Goal: Transaction & Acquisition: Book appointment/travel/reservation

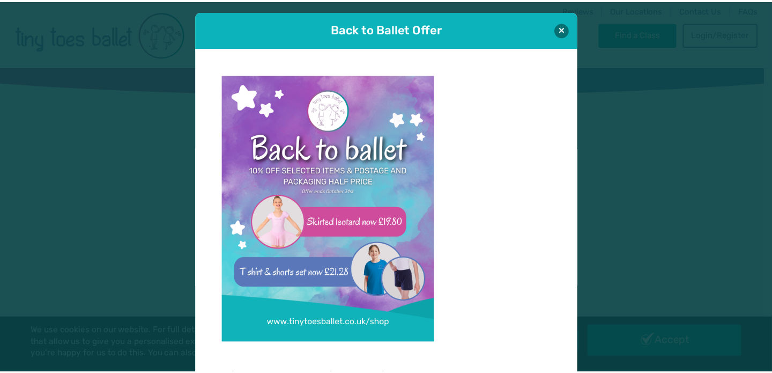
scroll to position [10, 0]
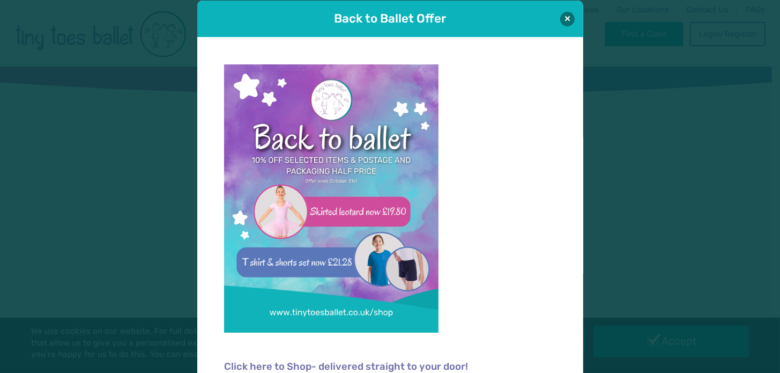
type input "**********"
click at [573, 3] on div "Back to Ballet Offer" at bounding box center [390, 19] width 386 height 36
click at [560, 18] on button at bounding box center [567, 18] width 14 height 14
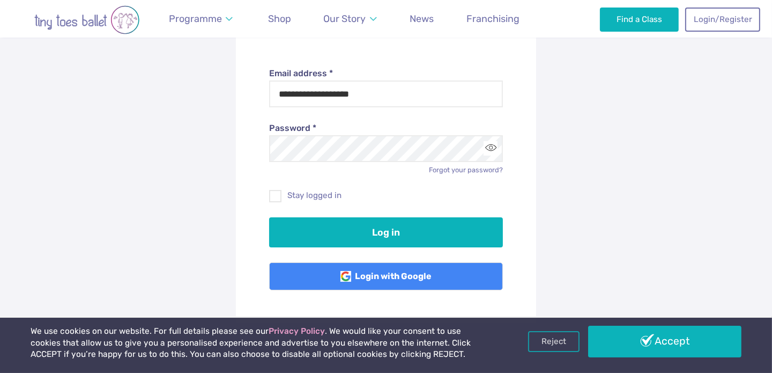
scroll to position [214, 0]
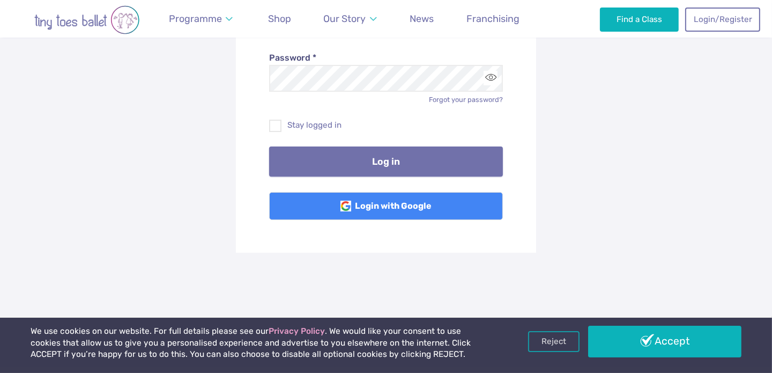
click at [390, 168] on button "Log in" at bounding box center [386, 161] width 234 height 30
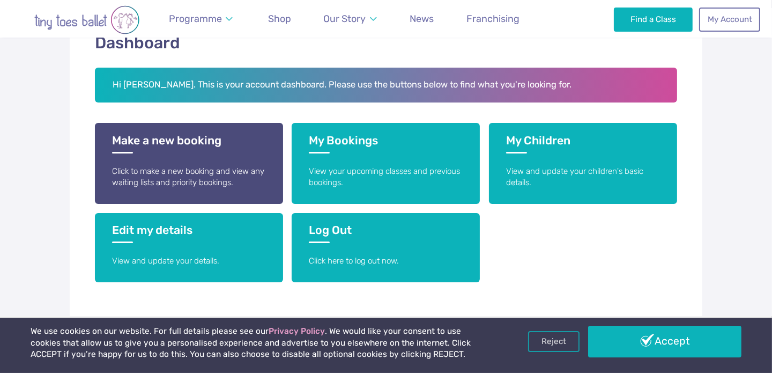
scroll to position [214, 0]
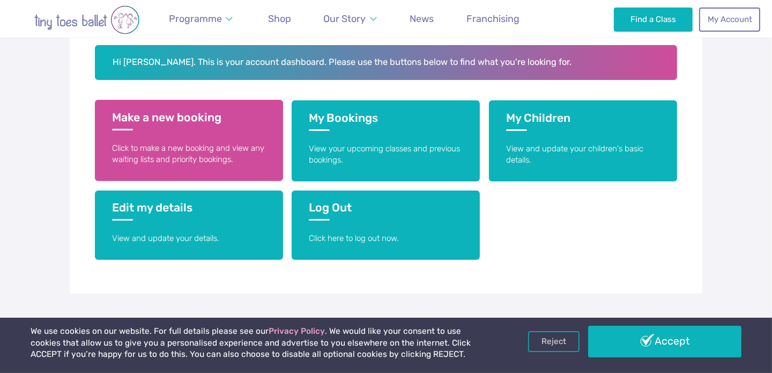
click at [199, 125] on h3 "Make a new booking" at bounding box center [189, 120] width 154 height 20
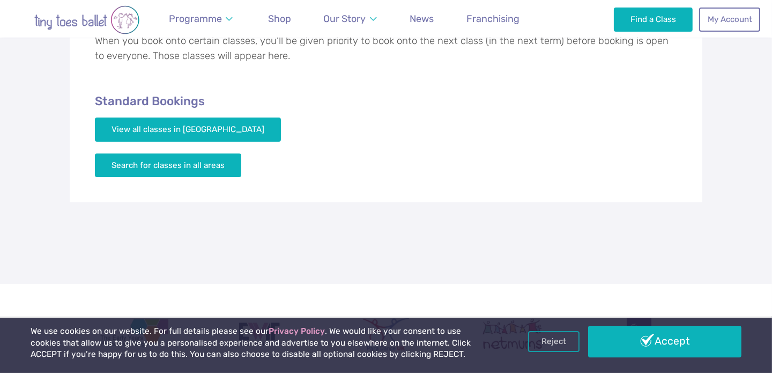
scroll to position [268, 0]
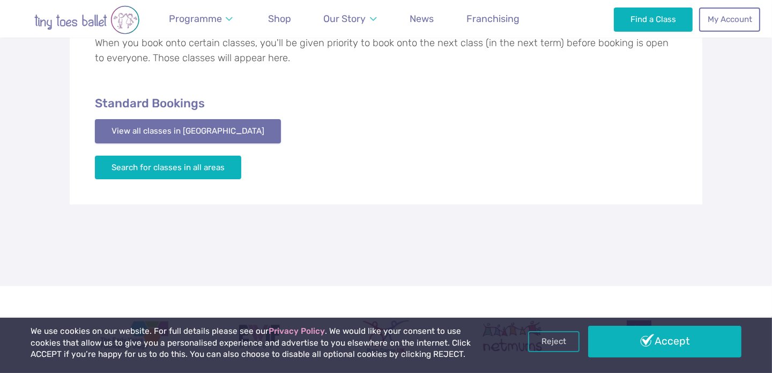
click at [187, 129] on link "View all classes in Cardiff" at bounding box center [188, 131] width 186 height 24
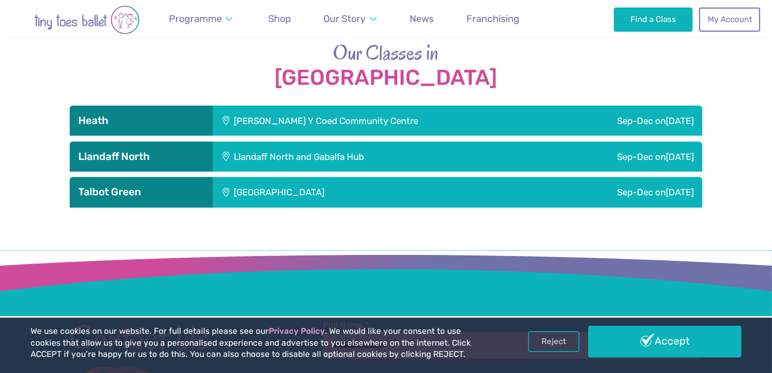
scroll to position [1437, 0]
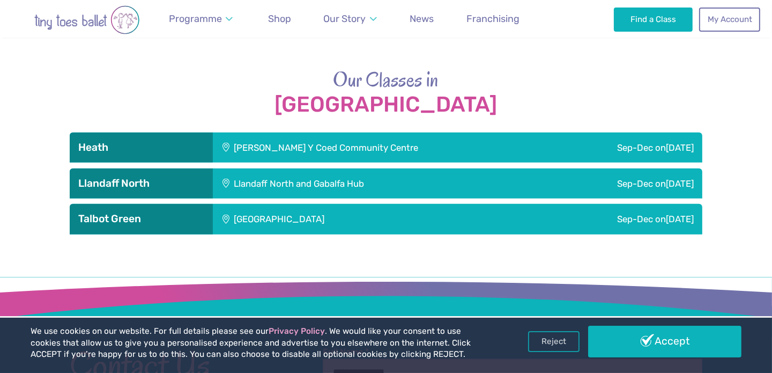
click at [304, 132] on div "Maes Y Coed Community Centre" at bounding box center [383, 147] width 340 height 30
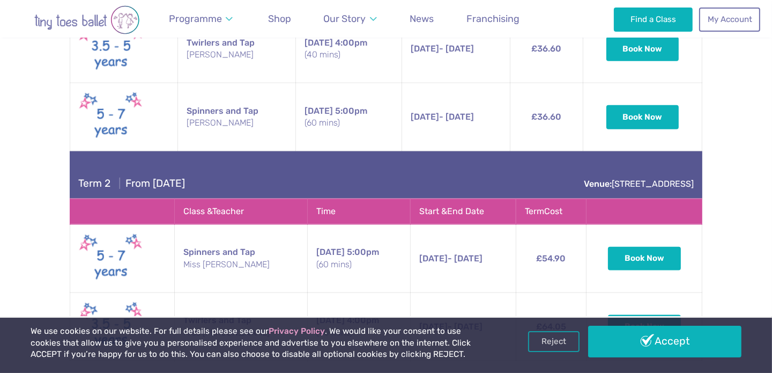
scroll to position [1544, 0]
